Goal: Find specific page/section: Find specific page/section

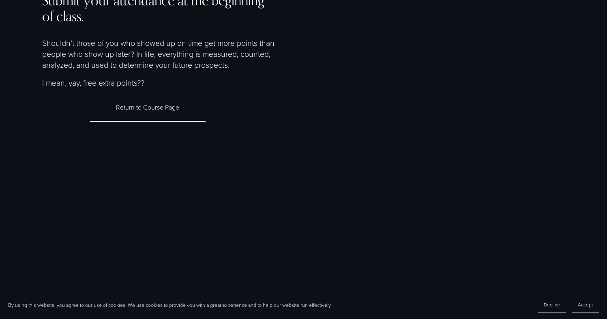
scroll to position [46, 0]
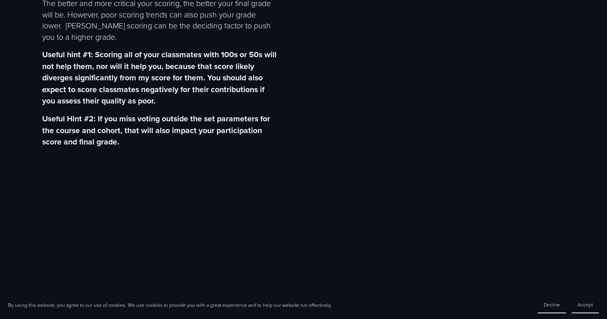
scroll to position [259, 0]
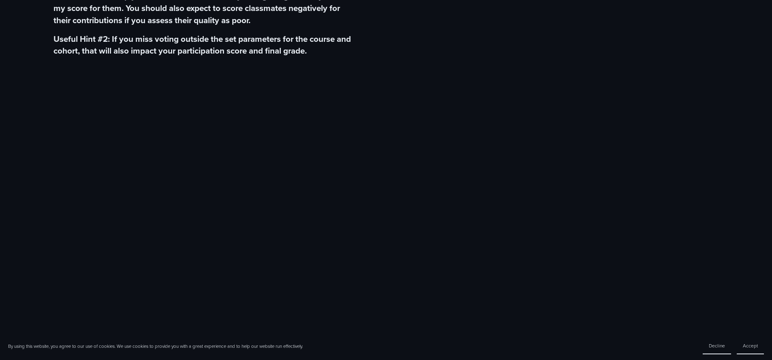
scroll to position [350, 0]
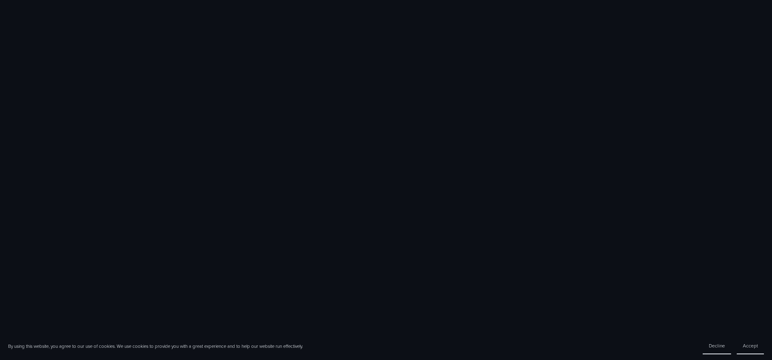
scroll to position [907, 0]
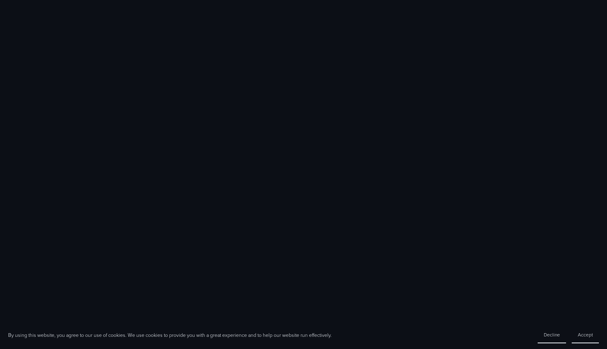
scroll to position [518, 0]
